Goal: Task Accomplishment & Management: Manage account settings

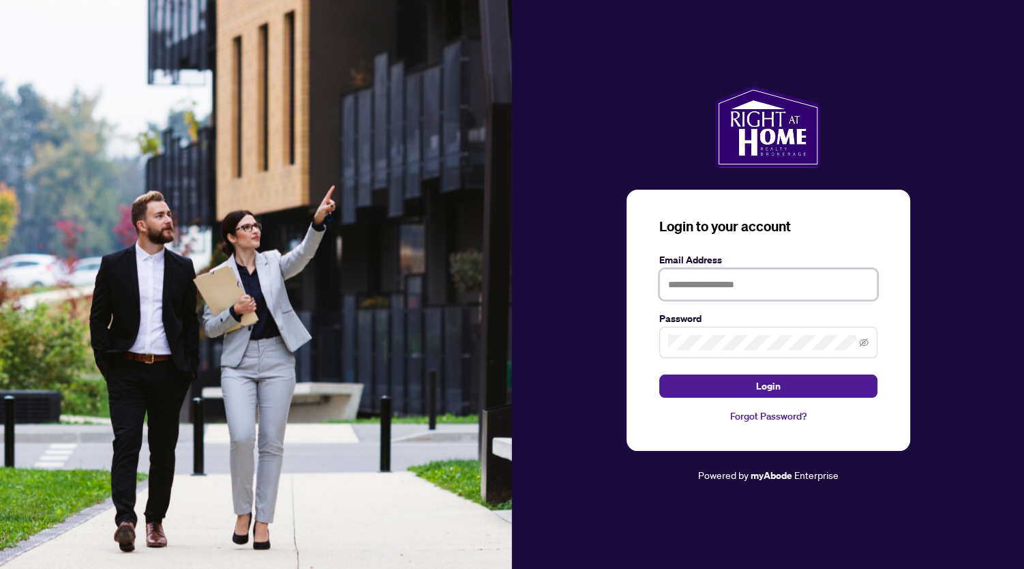
click at [734, 287] on input "text" at bounding box center [768, 284] width 218 height 31
type input "**********"
click at [659, 374] on button "Login" at bounding box center [768, 385] width 218 height 23
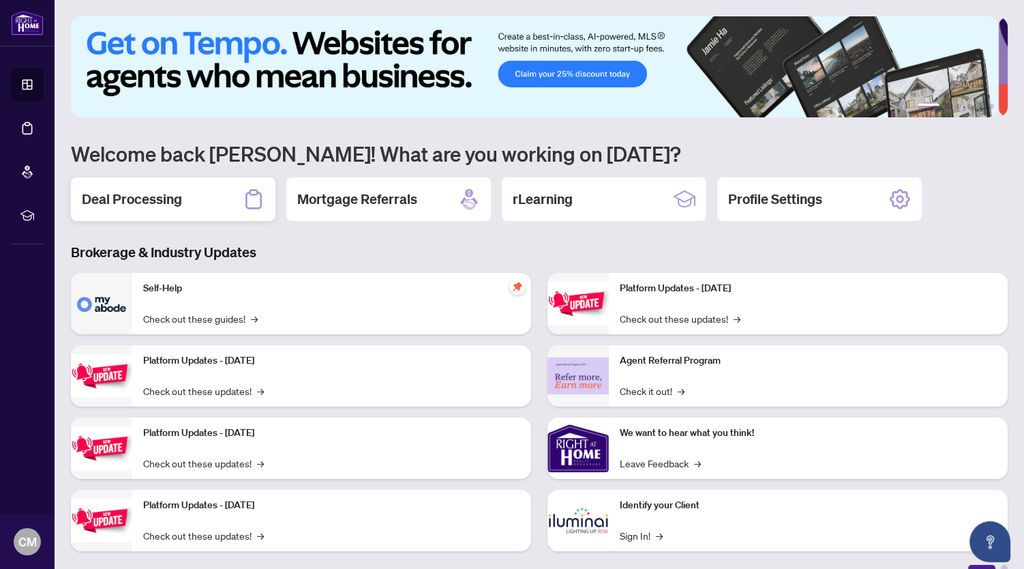
click at [153, 199] on h2 "Deal Processing" at bounding box center [132, 199] width 100 height 19
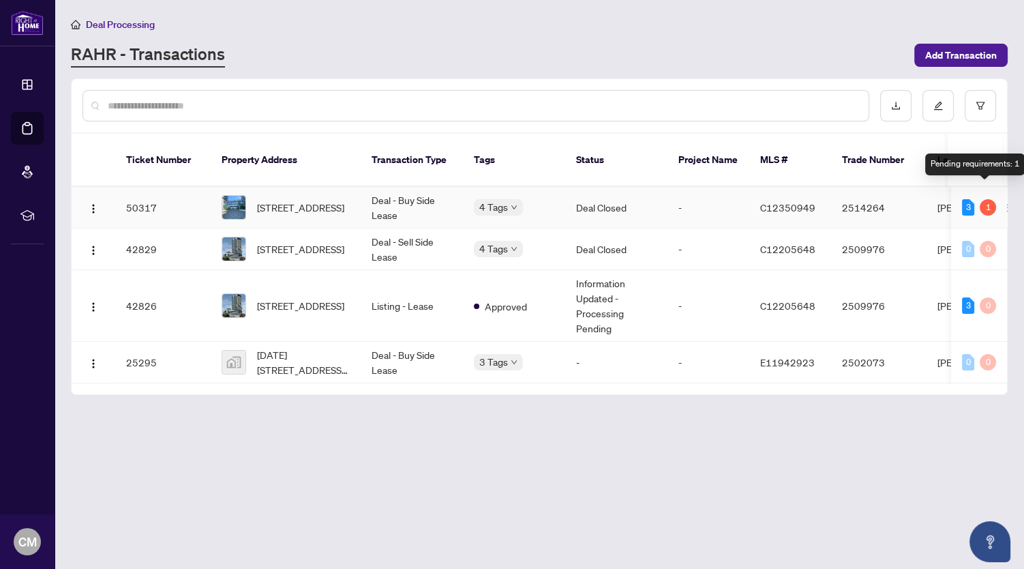
click at [983, 199] on div "1" at bounding box center [988, 207] width 16 height 16
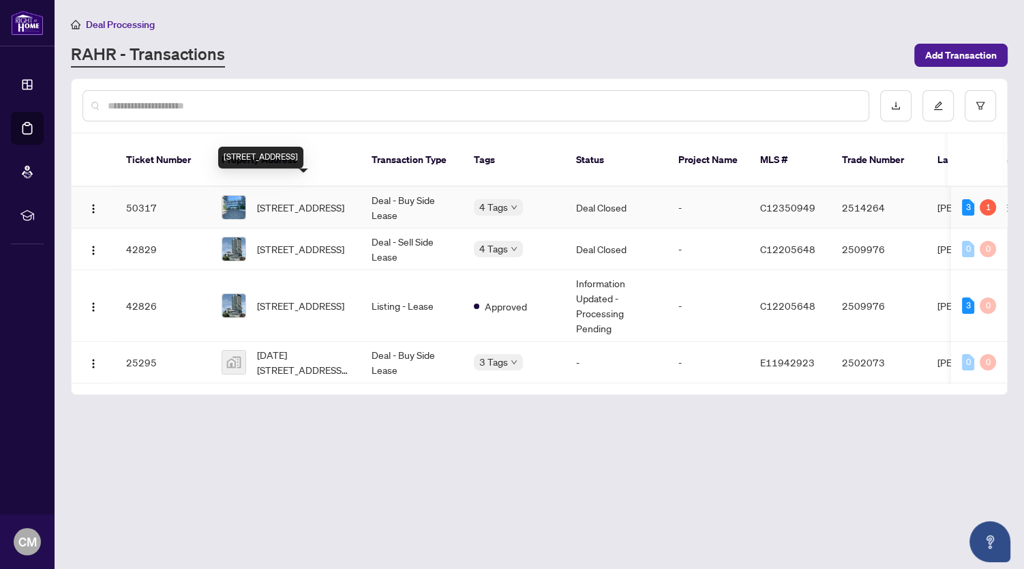
click at [305, 200] on span "[STREET_ADDRESS]" at bounding box center [300, 207] width 87 height 15
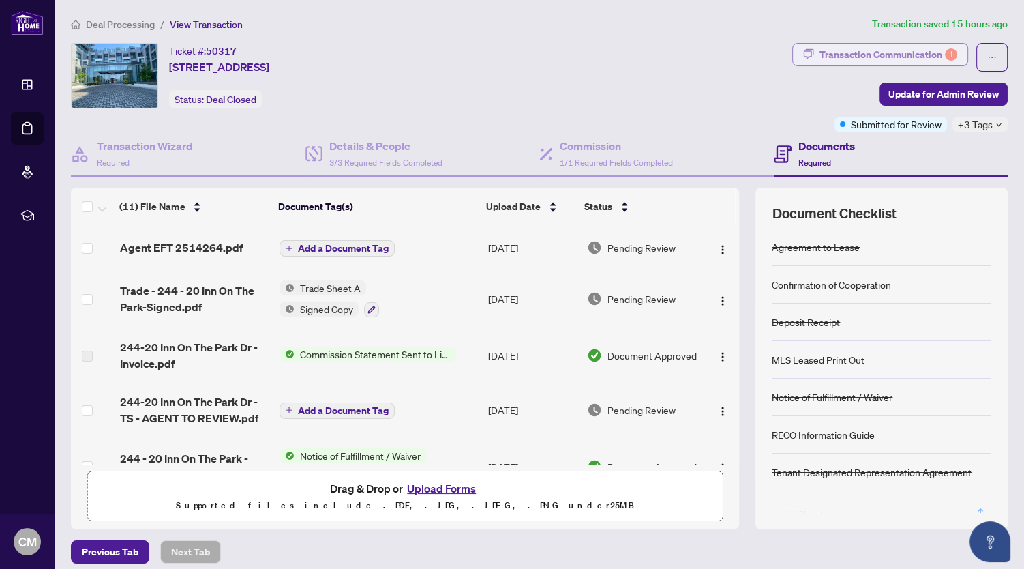
click at [867, 54] on div "Transaction Communication 1" at bounding box center [889, 55] width 138 height 22
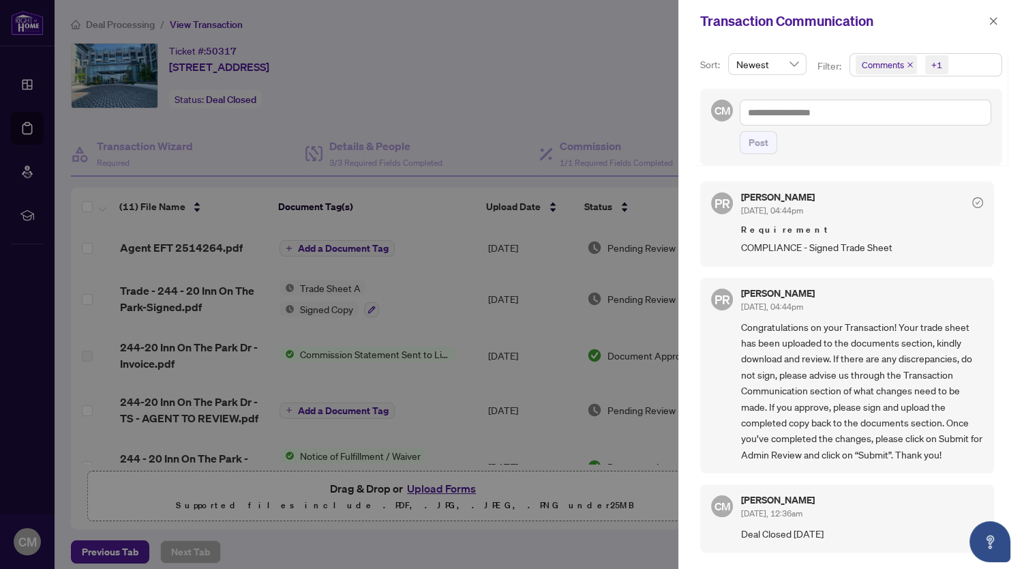
click at [154, 248] on div at bounding box center [512, 284] width 1024 height 569
click at [186, 245] on div at bounding box center [512, 284] width 1024 height 569
click at [991, 27] on span "button" at bounding box center [994, 21] width 10 height 22
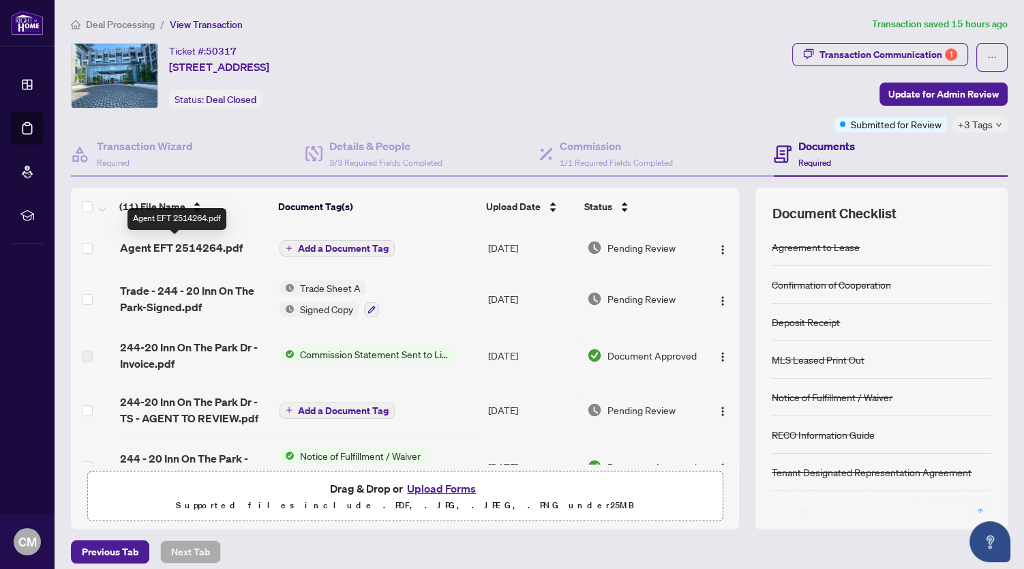
click at [200, 243] on span "Agent EFT 2514264.pdf" at bounding box center [181, 247] width 123 height 16
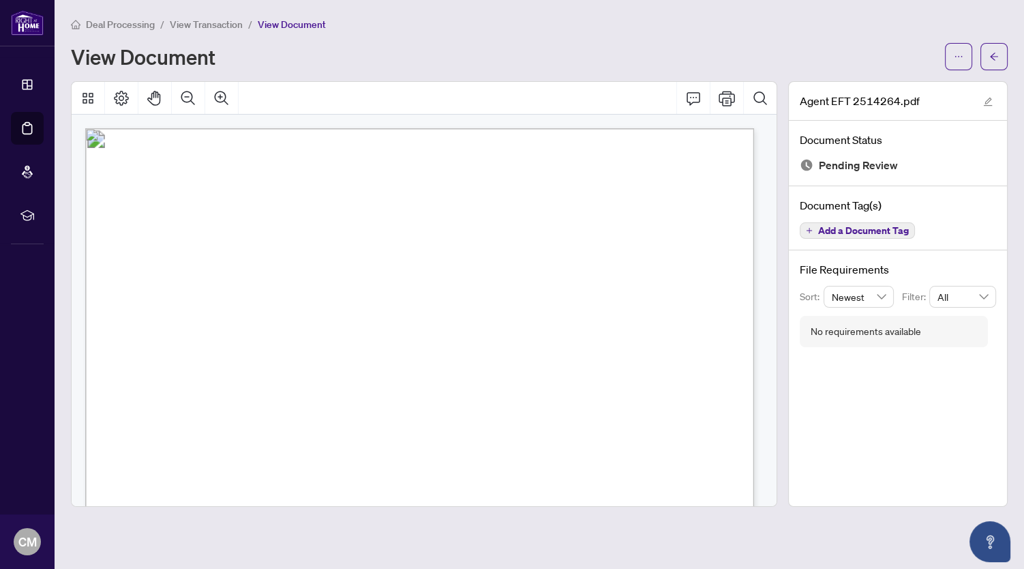
drag, startPoint x: 290, startPoint y: 275, endPoint x: 605, endPoint y: 388, distance: 335.1
click at [729, 95] on icon "Print" at bounding box center [727, 98] width 16 height 16
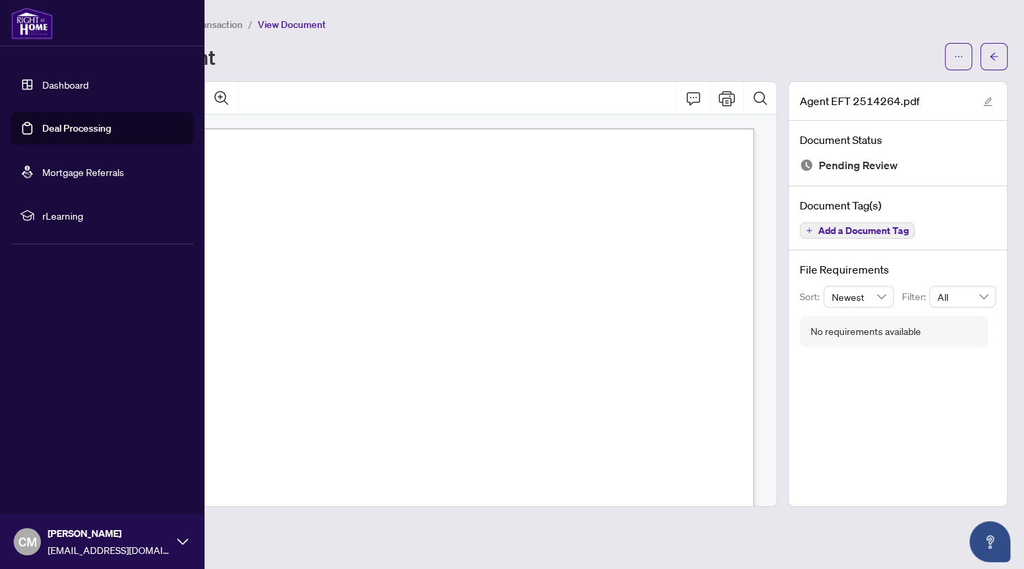
click at [72, 81] on link "Dashboard" at bounding box center [65, 84] width 46 height 12
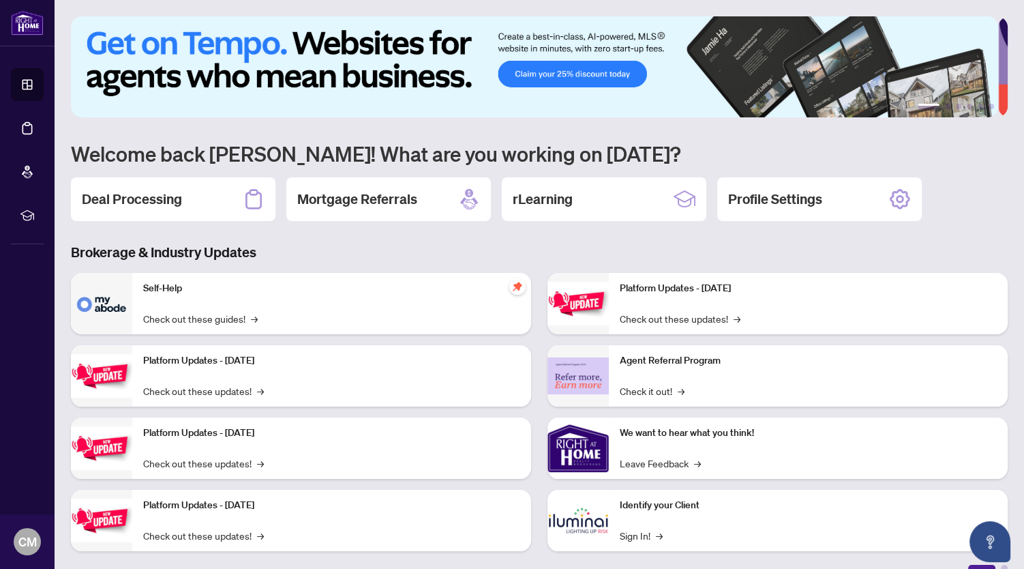
click at [146, 200] on h2 "Deal Processing" at bounding box center [132, 199] width 100 height 19
